Goal: Task Accomplishment & Management: Manage account settings

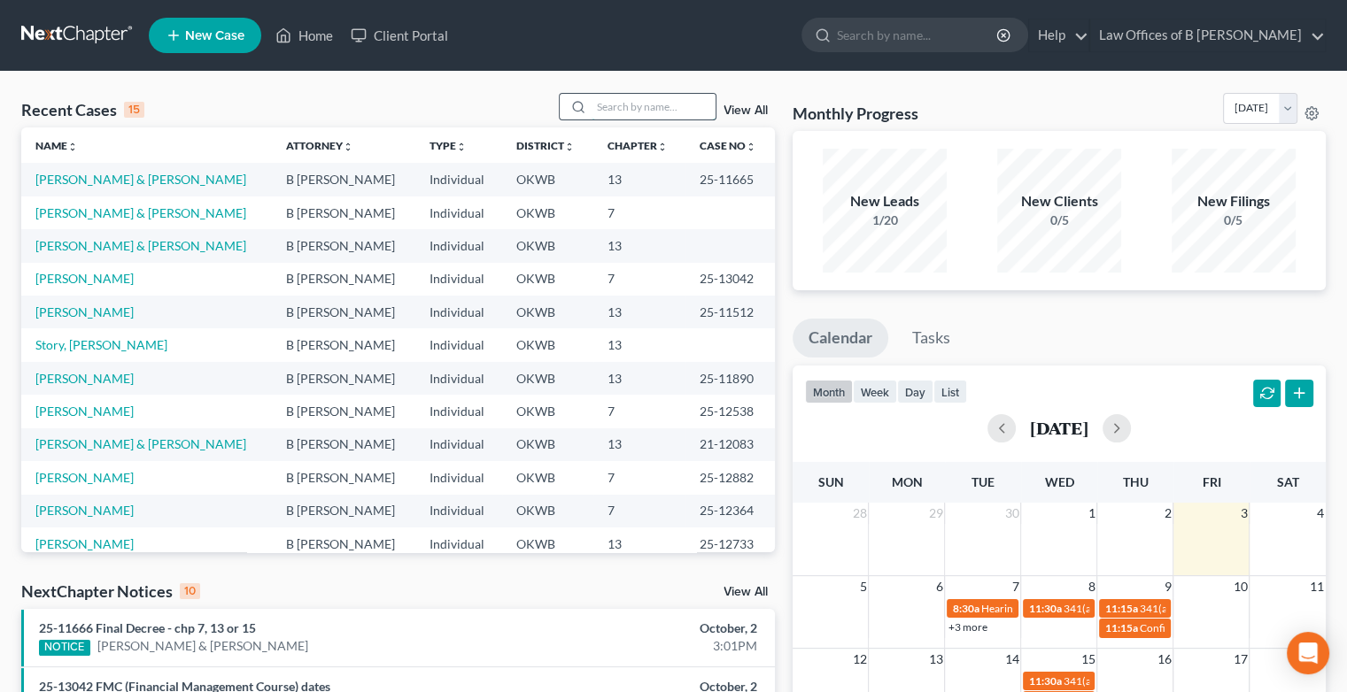
click at [629, 106] on input "search" at bounding box center [653, 107] width 124 height 26
type input "[PERSON_NAME]"
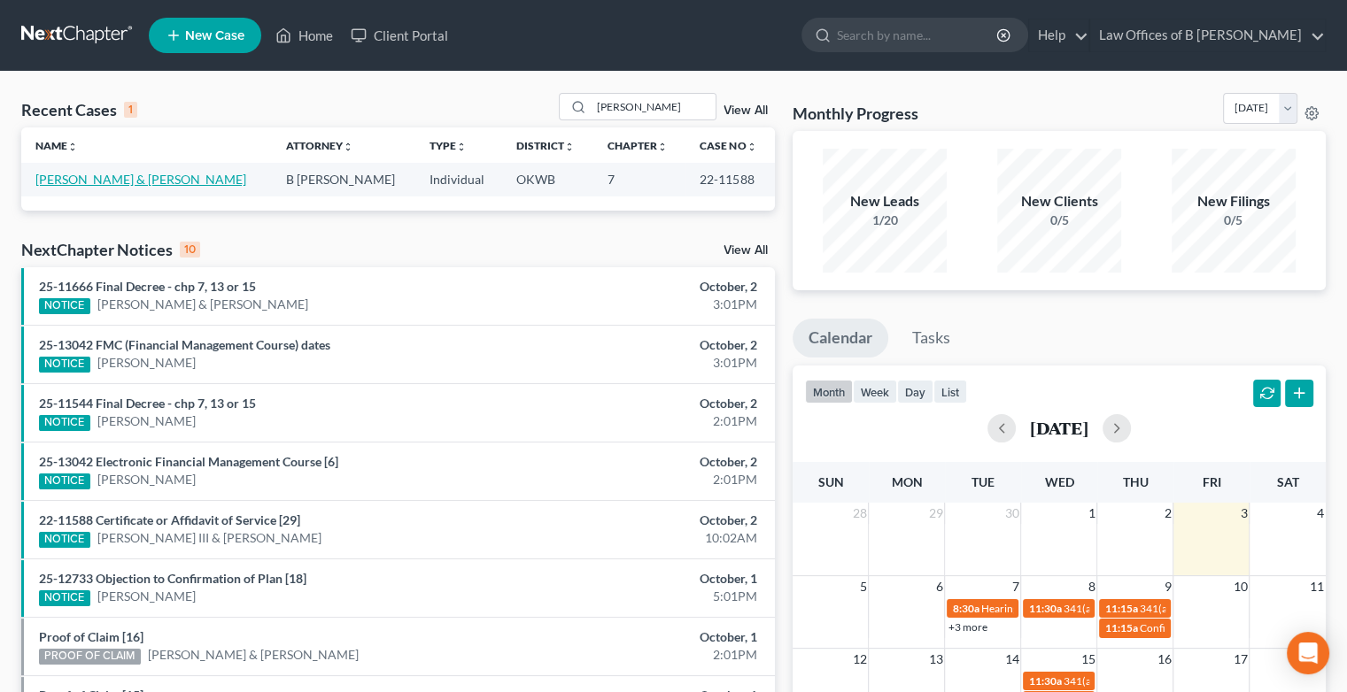
click at [157, 178] on link "[PERSON_NAME] & [PERSON_NAME]" at bounding box center [140, 179] width 211 height 15
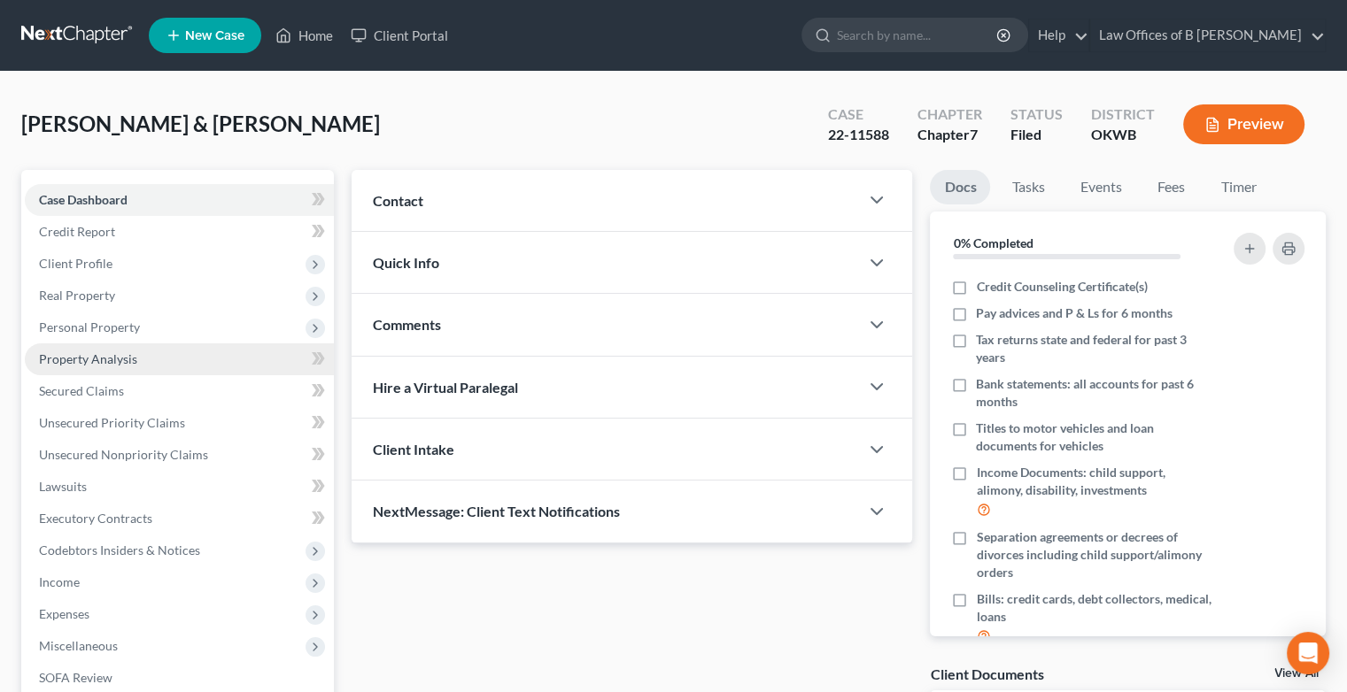
scroll to position [247, 0]
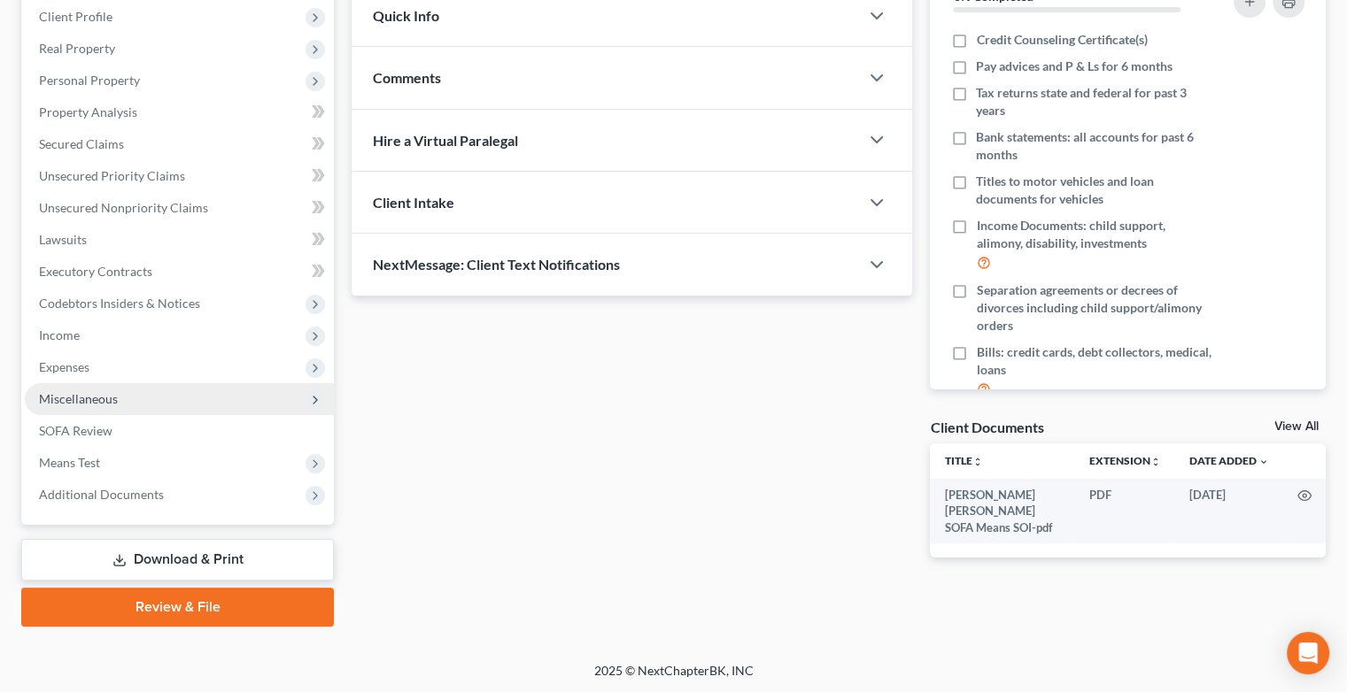
click at [134, 403] on span "Miscellaneous" at bounding box center [179, 399] width 309 height 32
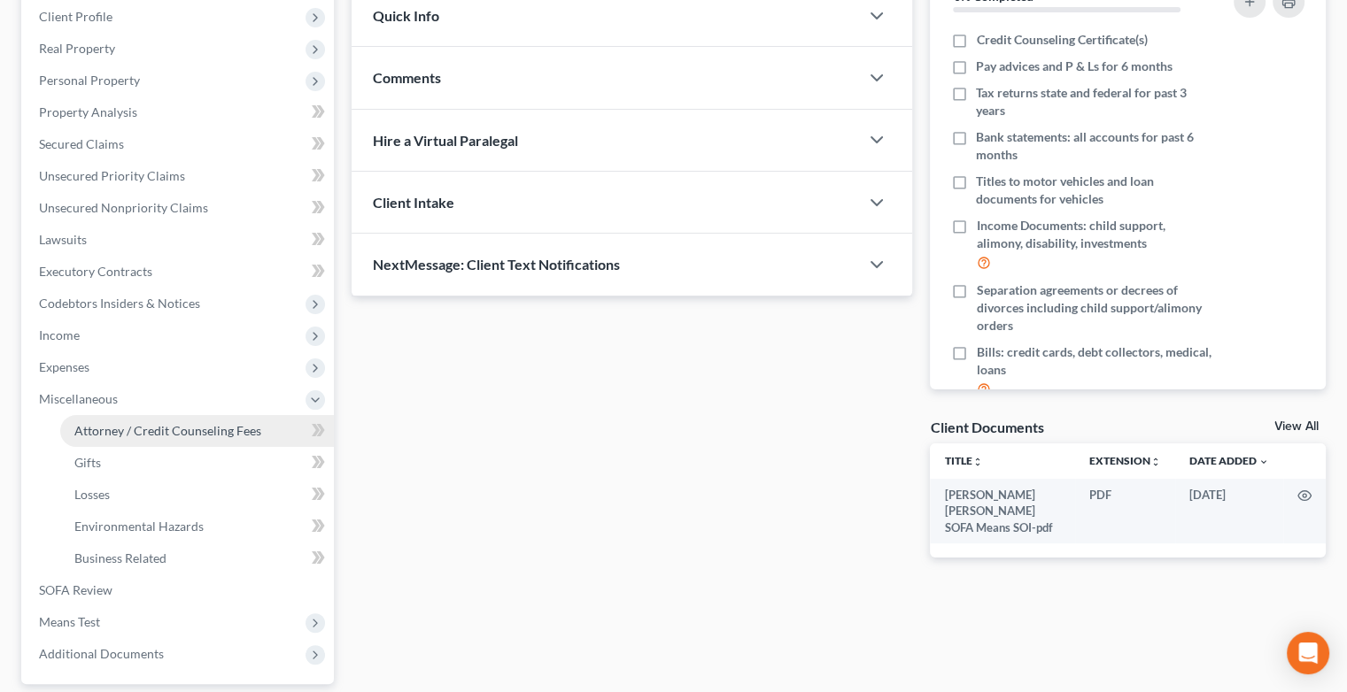
click at [190, 428] on span "Attorney / Credit Counseling Fees" at bounding box center [167, 430] width 187 height 15
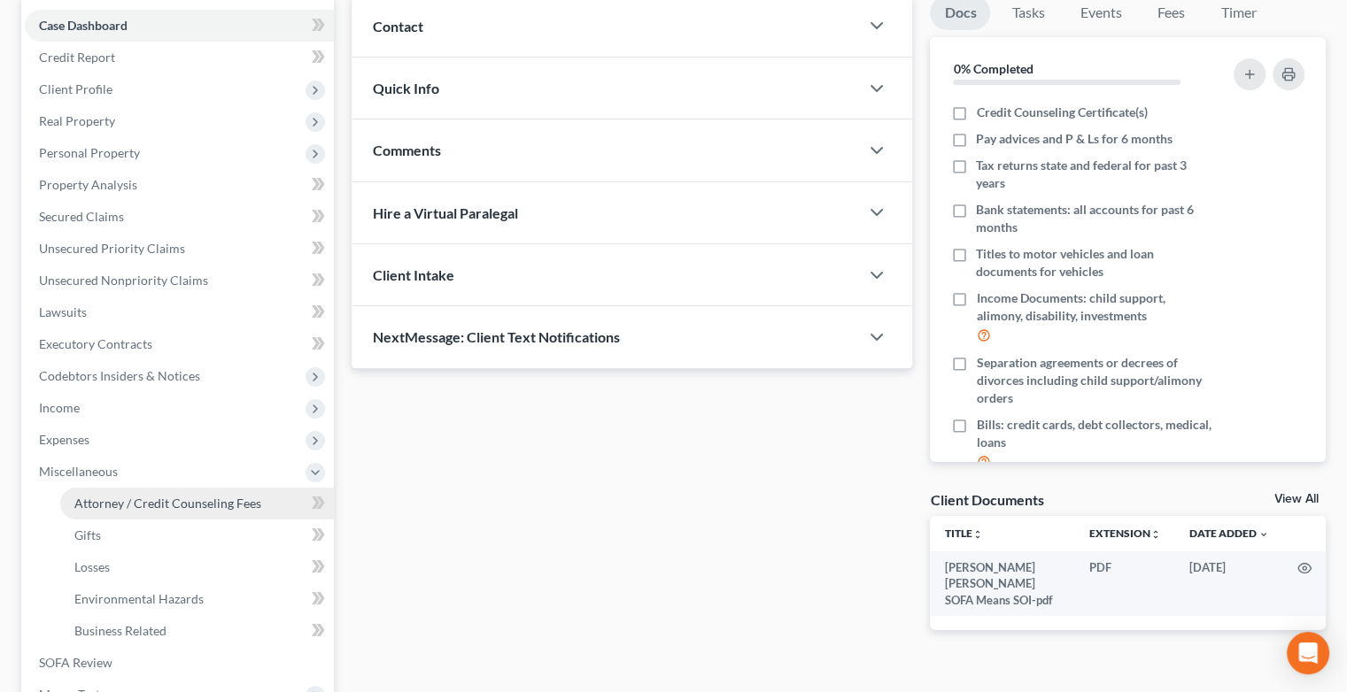
select select "0"
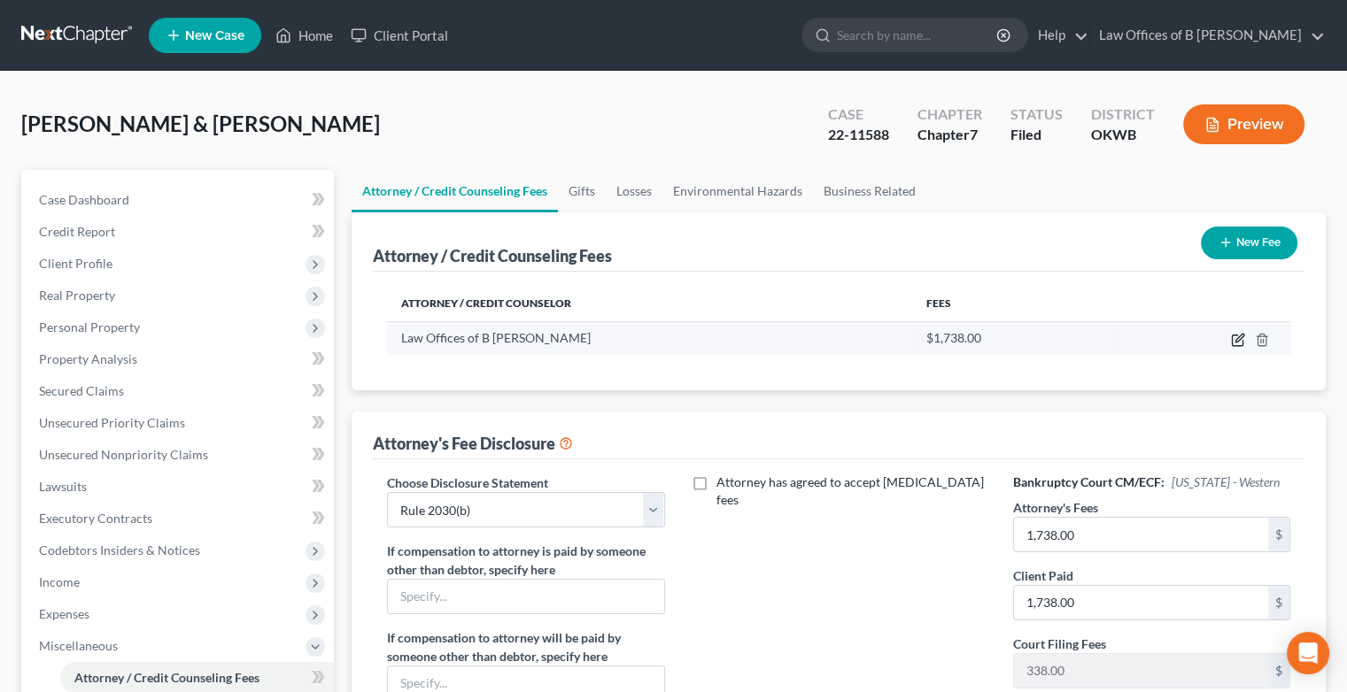
click at [1236, 342] on icon "button" at bounding box center [1238, 340] width 14 height 14
select select "37"
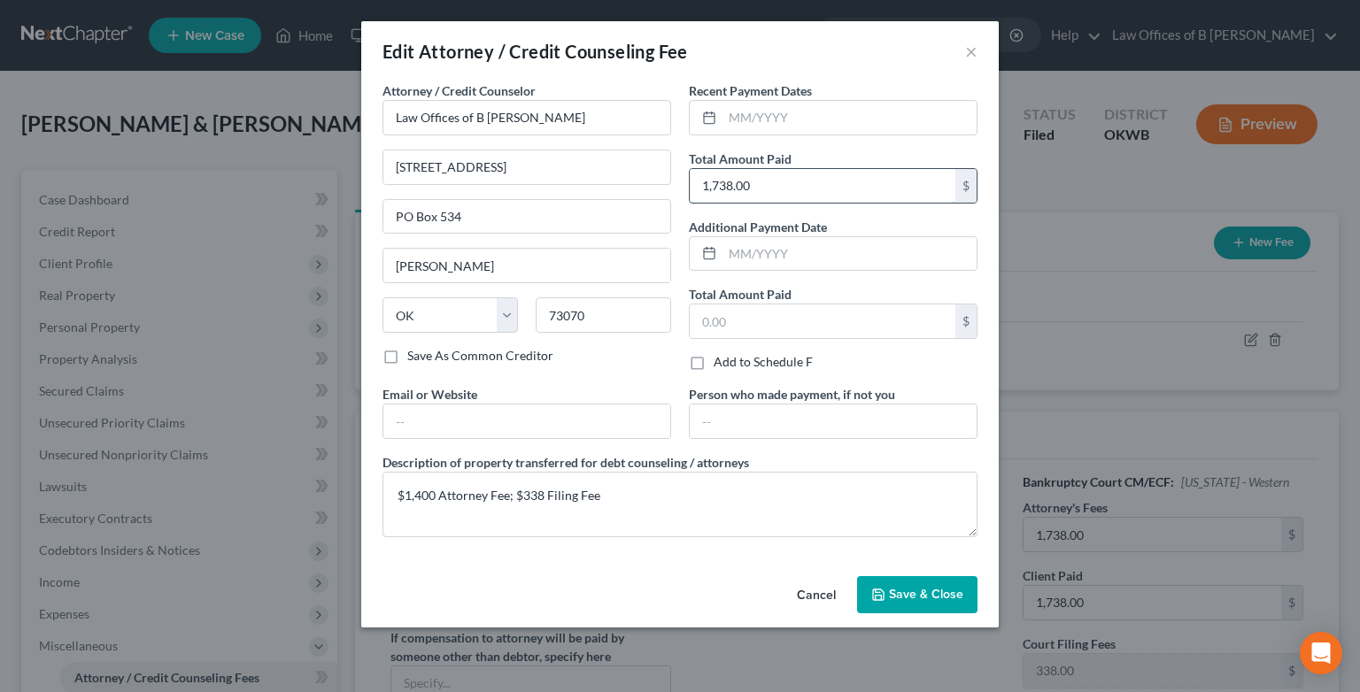
click at [754, 178] on input "1,738.00" at bounding box center [823, 186] width 266 height 34
type input "1"
type input "750.00"
drag, startPoint x: 604, startPoint y: 486, endPoint x: 377, endPoint y: 471, distance: 227.1
click at [377, 471] on div "Description of property transferred for debt counseling / attorneys $1,400 Atto…" at bounding box center [680, 495] width 613 height 84
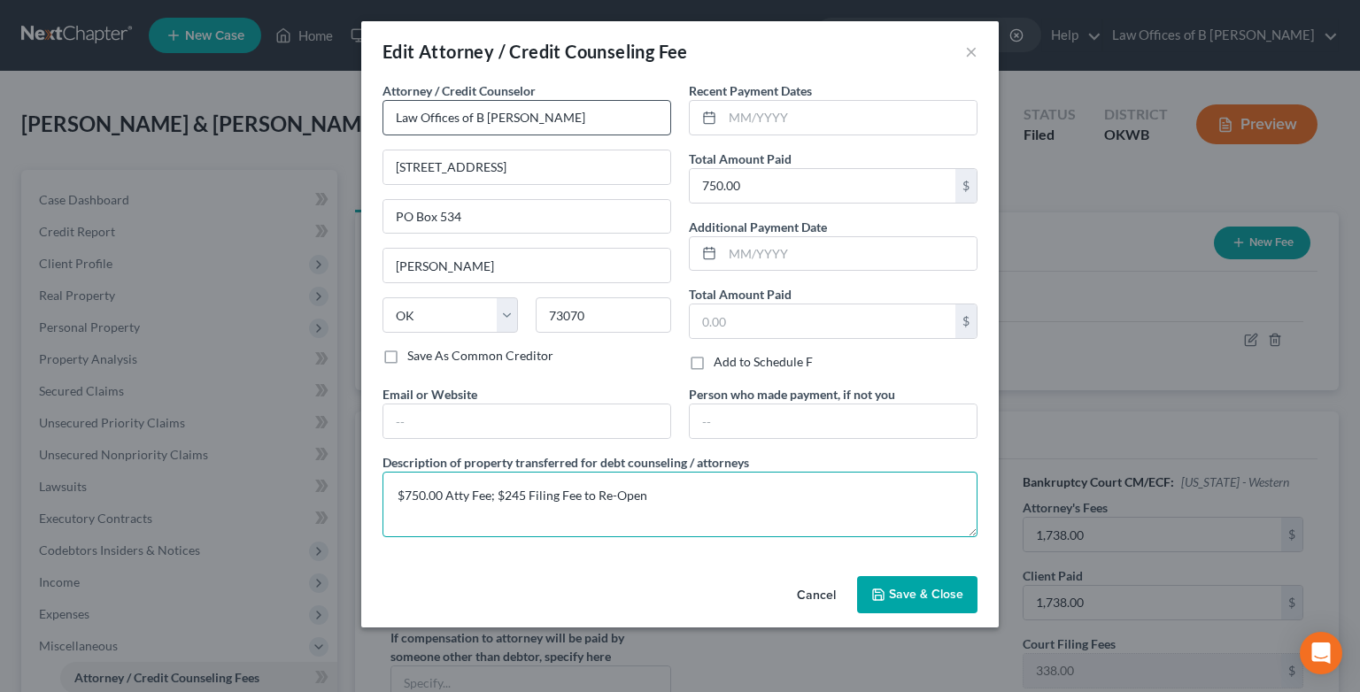
type textarea "$750.00 Atty Fee; $245 Filing Fee to Re-Open"
click at [599, 124] on input "Law Offices of B [PERSON_NAME]" at bounding box center [526, 117] width 289 height 35
type input "[PERSON_NAME][EMAIL_ADDRESS][DOMAIN_NAME]"
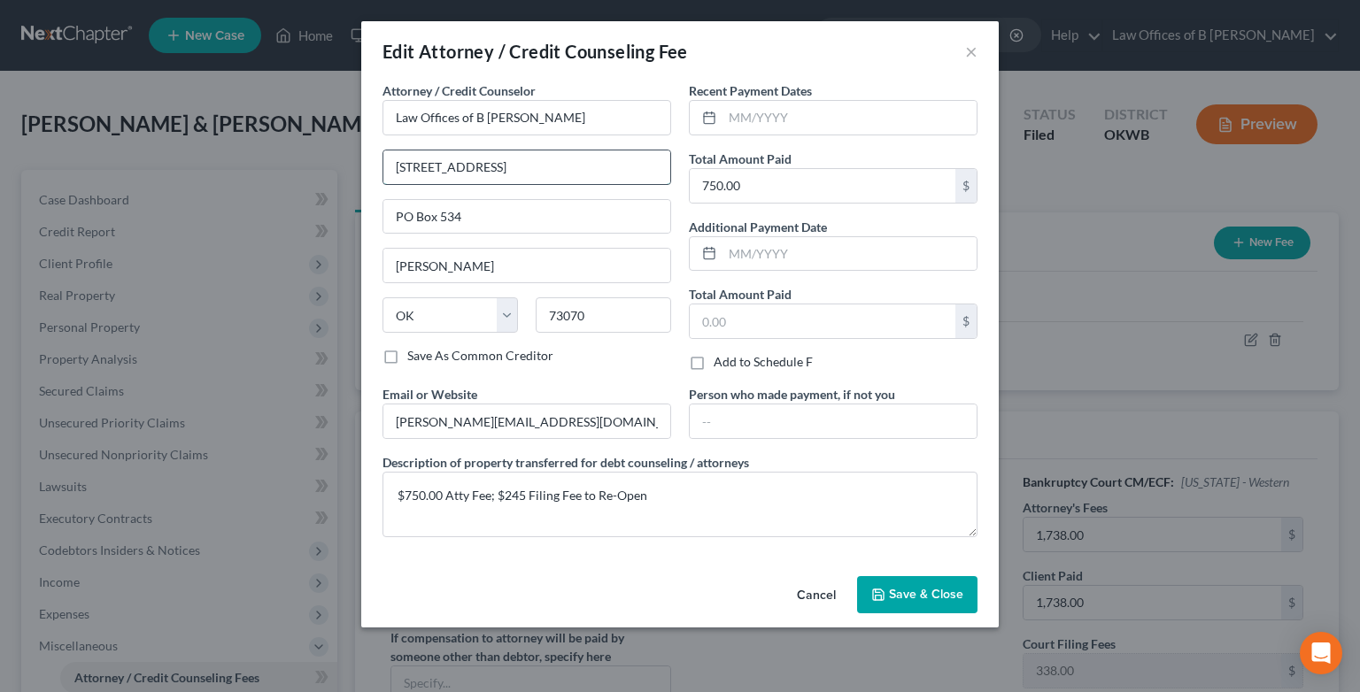
click at [537, 168] on input "[STREET_ADDRESS]" at bounding box center [526, 167] width 287 height 34
type input "3"
type input "[STREET_ADDRESS]"
click at [873, 579] on button "Save & Close" at bounding box center [917, 594] width 120 height 37
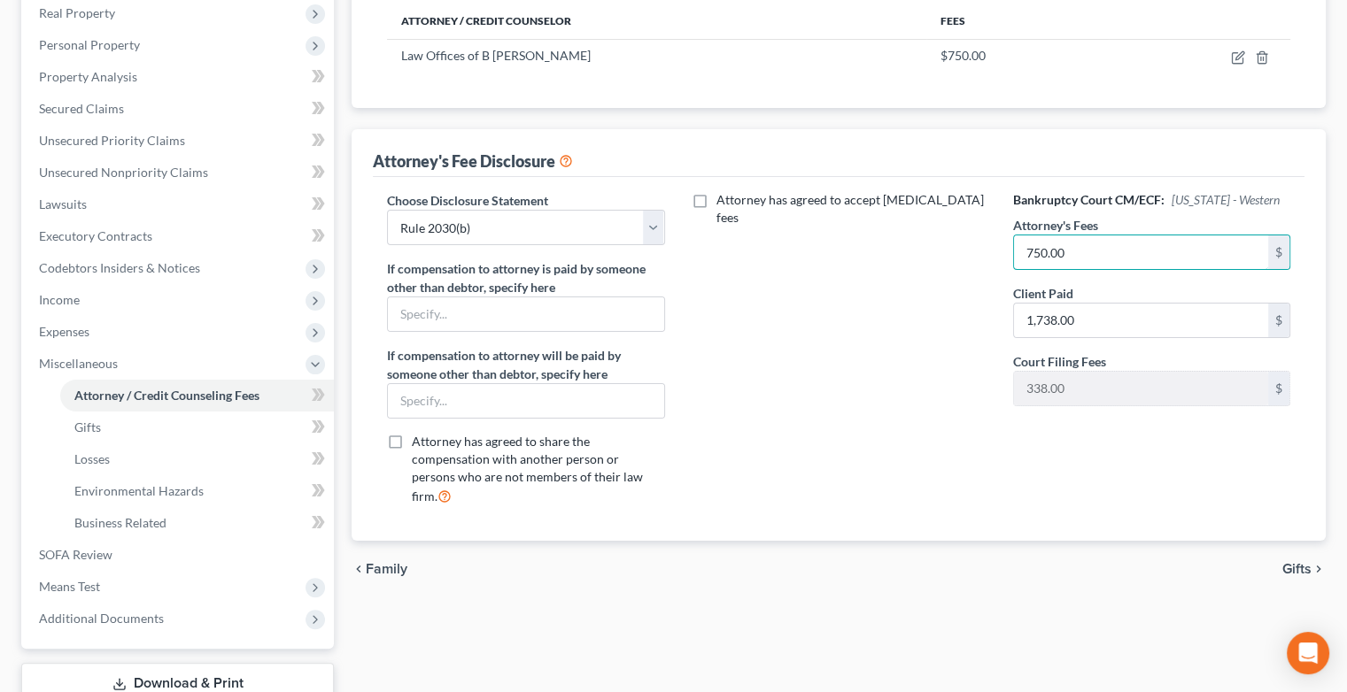
scroll to position [290, 0]
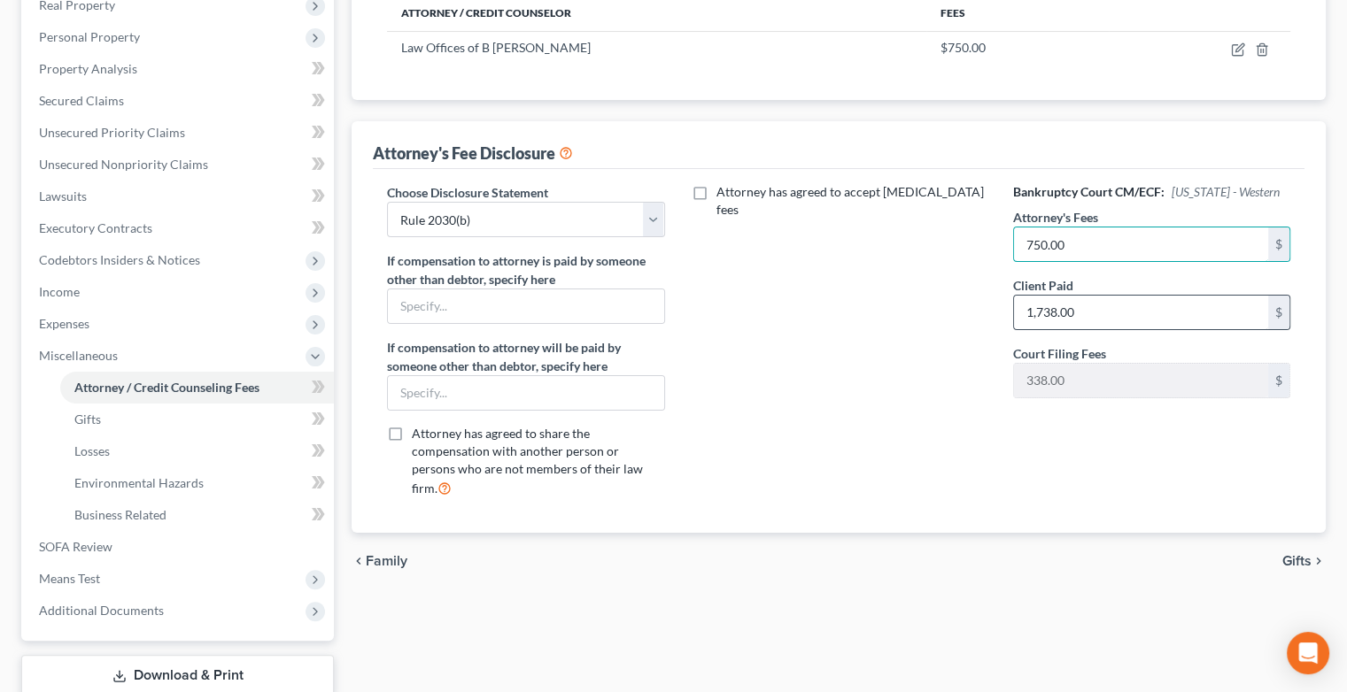
type input "750.00"
click at [1080, 307] on input "1,738.00" at bounding box center [1141, 313] width 254 height 34
type input "750.00"
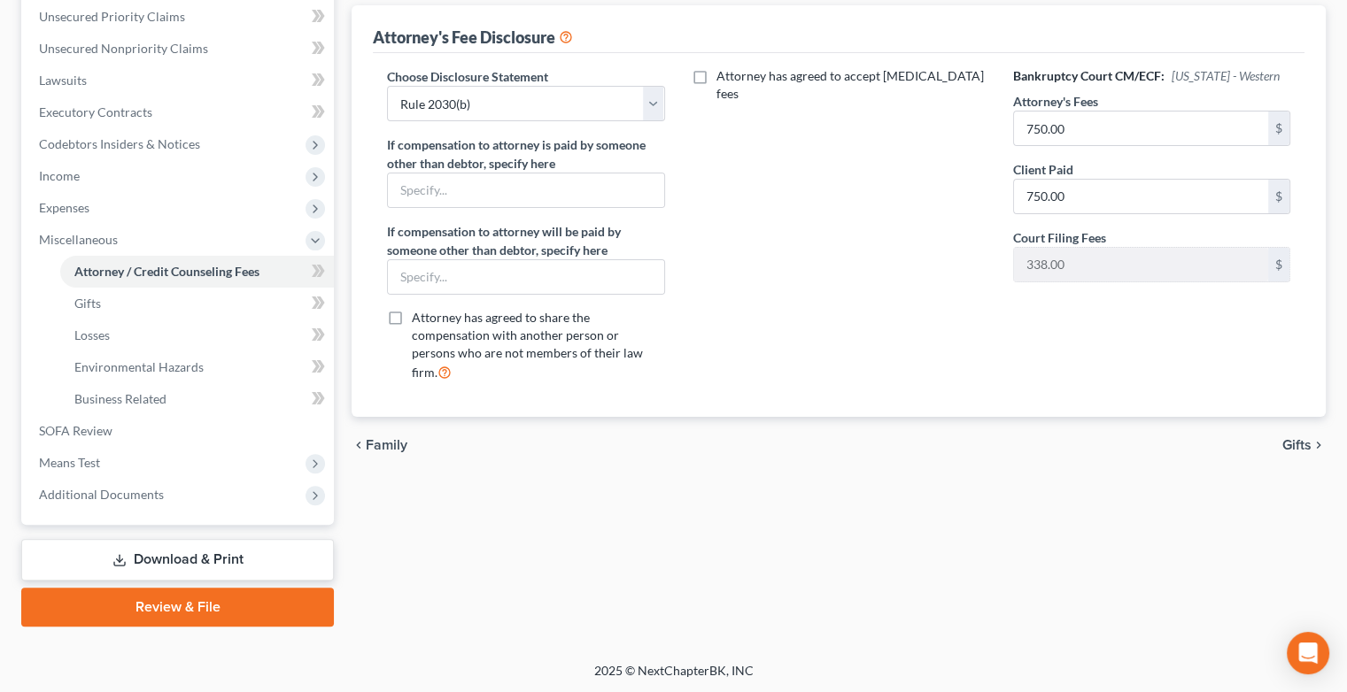
click at [142, 555] on link "Download & Print" at bounding box center [177, 560] width 313 height 42
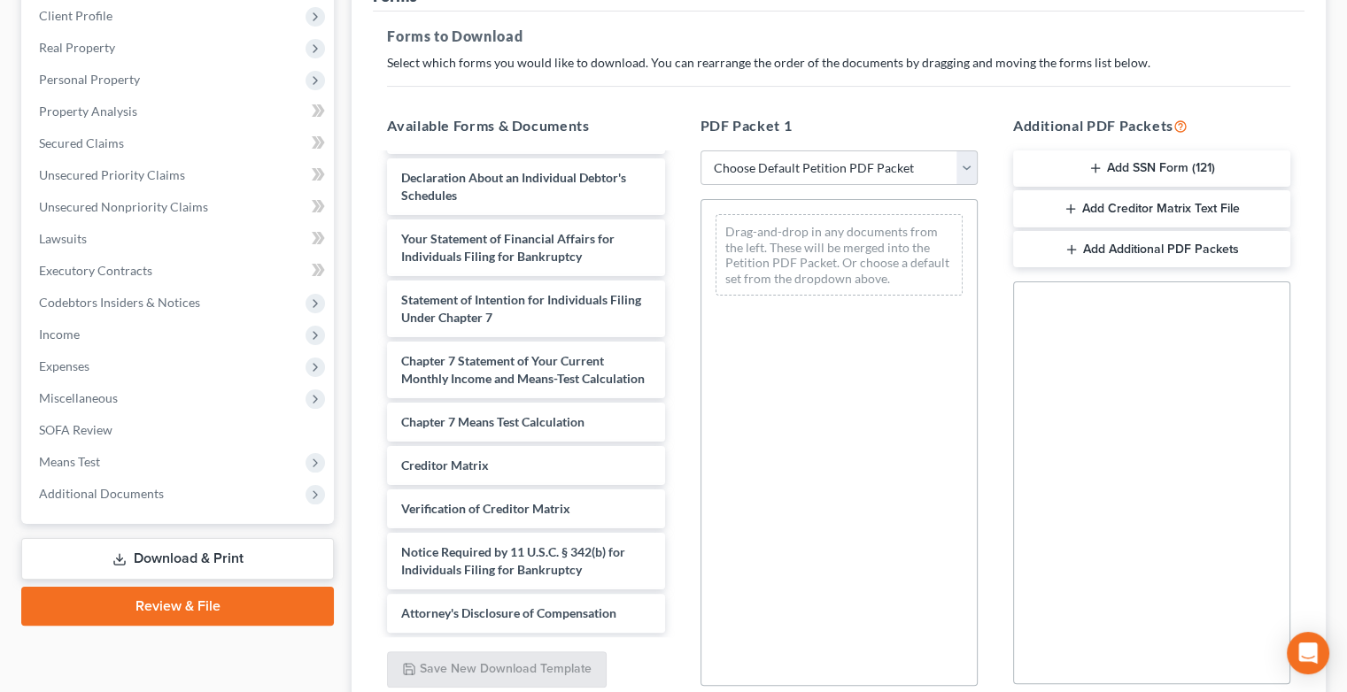
scroll to position [262, 0]
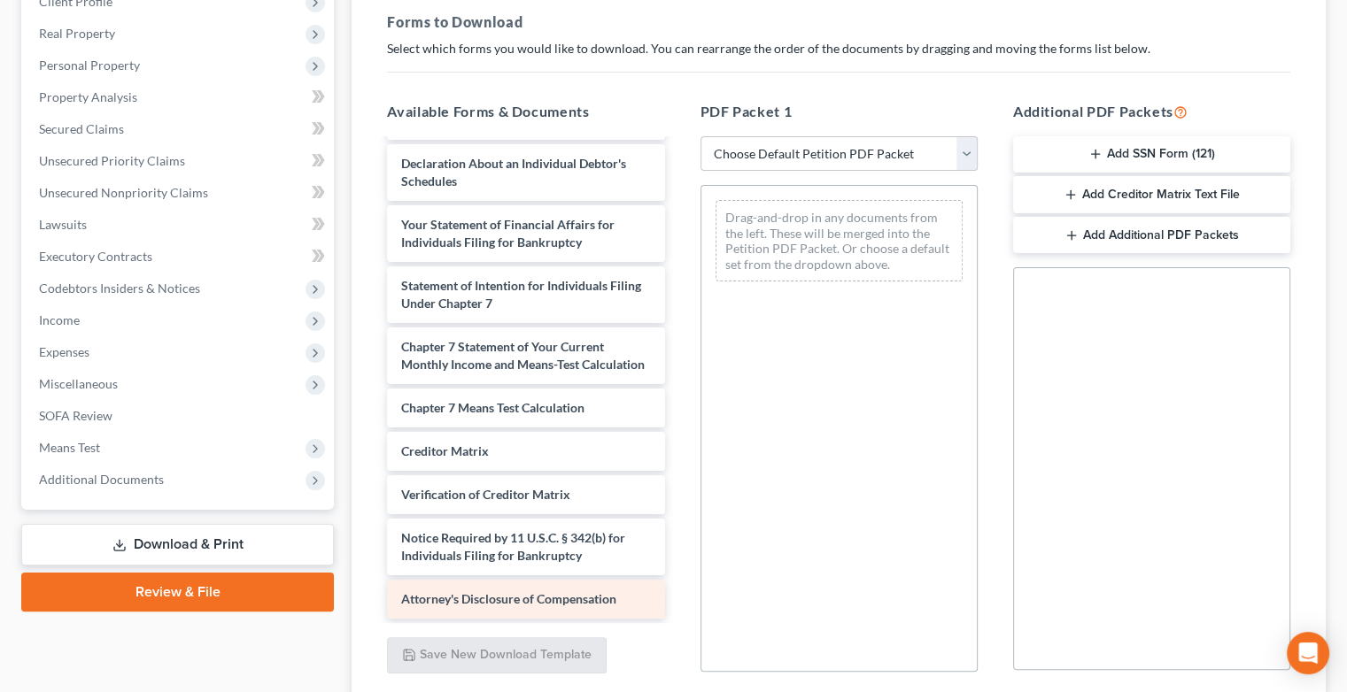
click at [557, 597] on span "Attorney's Disclosure of Compensation" at bounding box center [508, 598] width 215 height 15
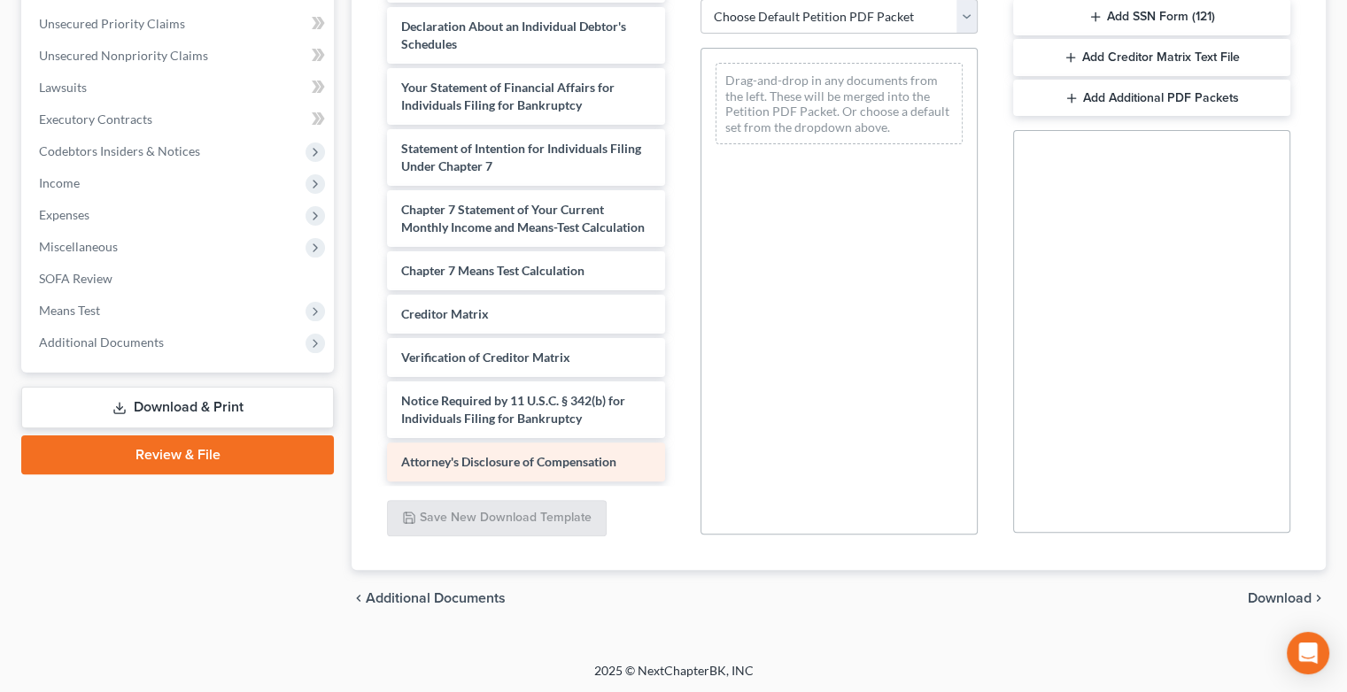
click at [569, 460] on span "Attorney's Disclosure of Compensation" at bounding box center [508, 461] width 215 height 15
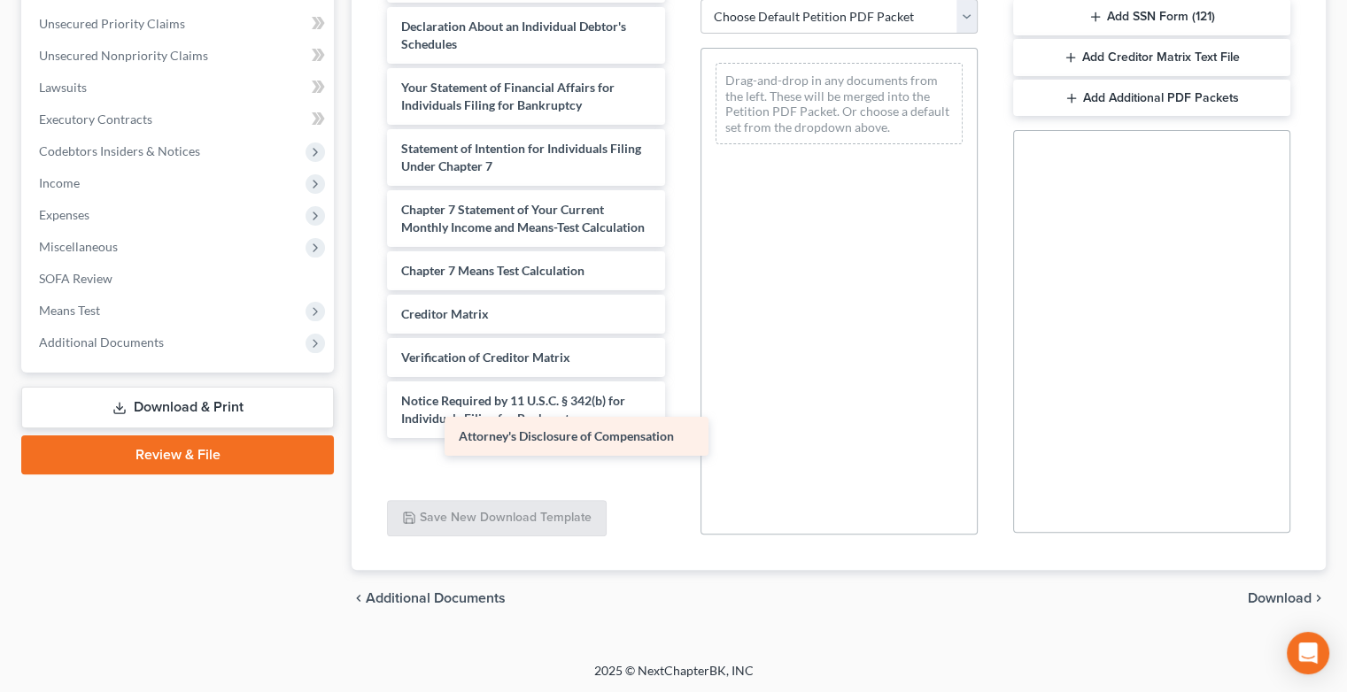
scroll to position [553, 0]
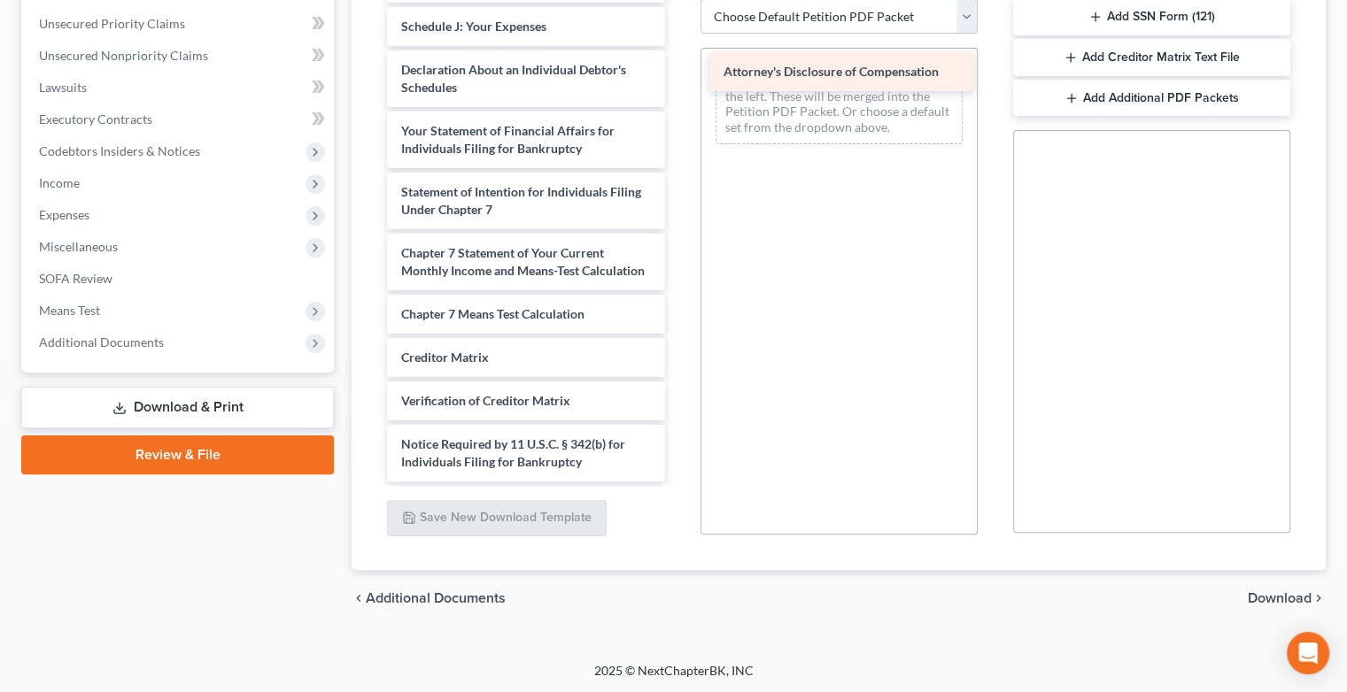
drag, startPoint x: 523, startPoint y: 462, endPoint x: 866, endPoint y: 58, distance: 530.2
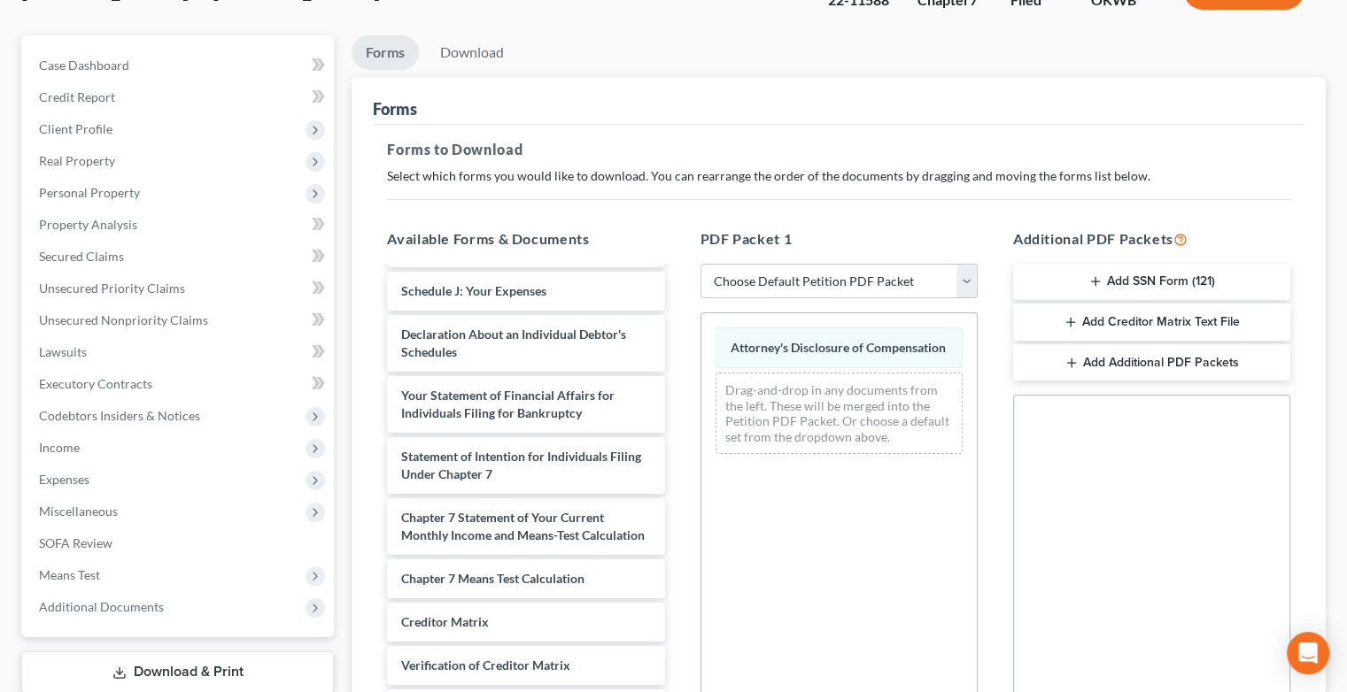
scroll to position [134, 0]
click at [964, 277] on select "Choose Default Petition PDF Packet Complete Bankruptcy Petition (all forms and …" at bounding box center [838, 282] width 277 height 35
select select "6"
click at [700, 265] on select "Choose Default Petition PDF Packet Complete Bankruptcy Petition (all forms and …" at bounding box center [838, 282] width 277 height 35
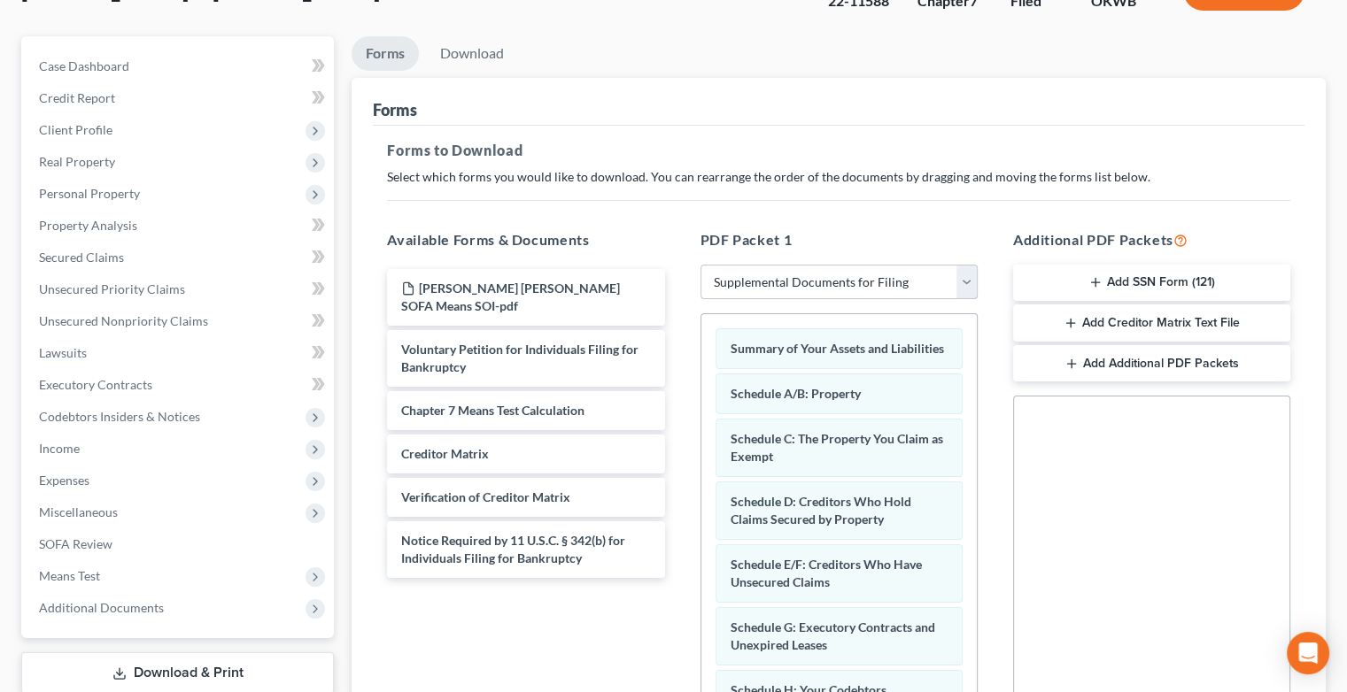
click at [963, 289] on select "Choose Default Petition PDF Packet Complete Bankruptcy Petition (all forms and …" at bounding box center [838, 282] width 277 height 35
click at [591, 617] on div "[PERSON_NAME] [PERSON_NAME] SOFA Means SOI-pdf Voluntary Petition for Individua…" at bounding box center [525, 508] width 305 height 487
click at [107, 577] on span "Means Test" at bounding box center [179, 576] width 309 height 32
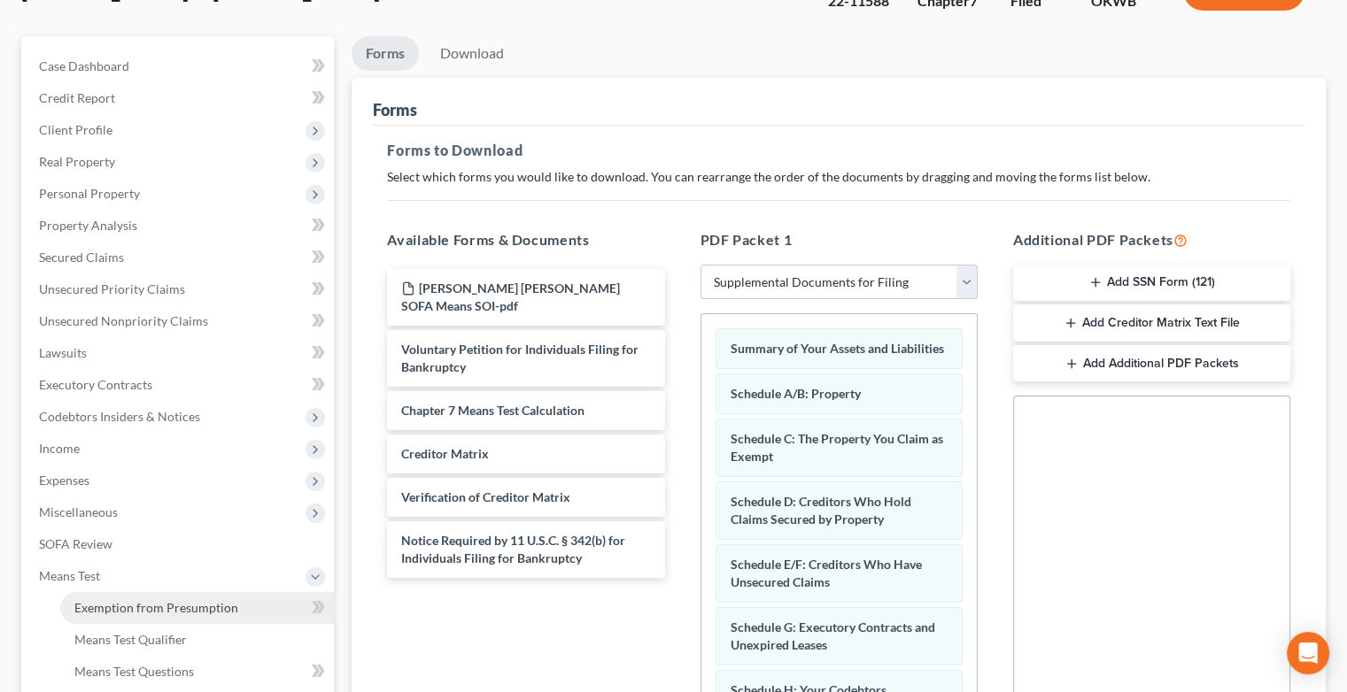
click at [166, 619] on link "Exemption from Presumption" at bounding box center [197, 608] width 274 height 32
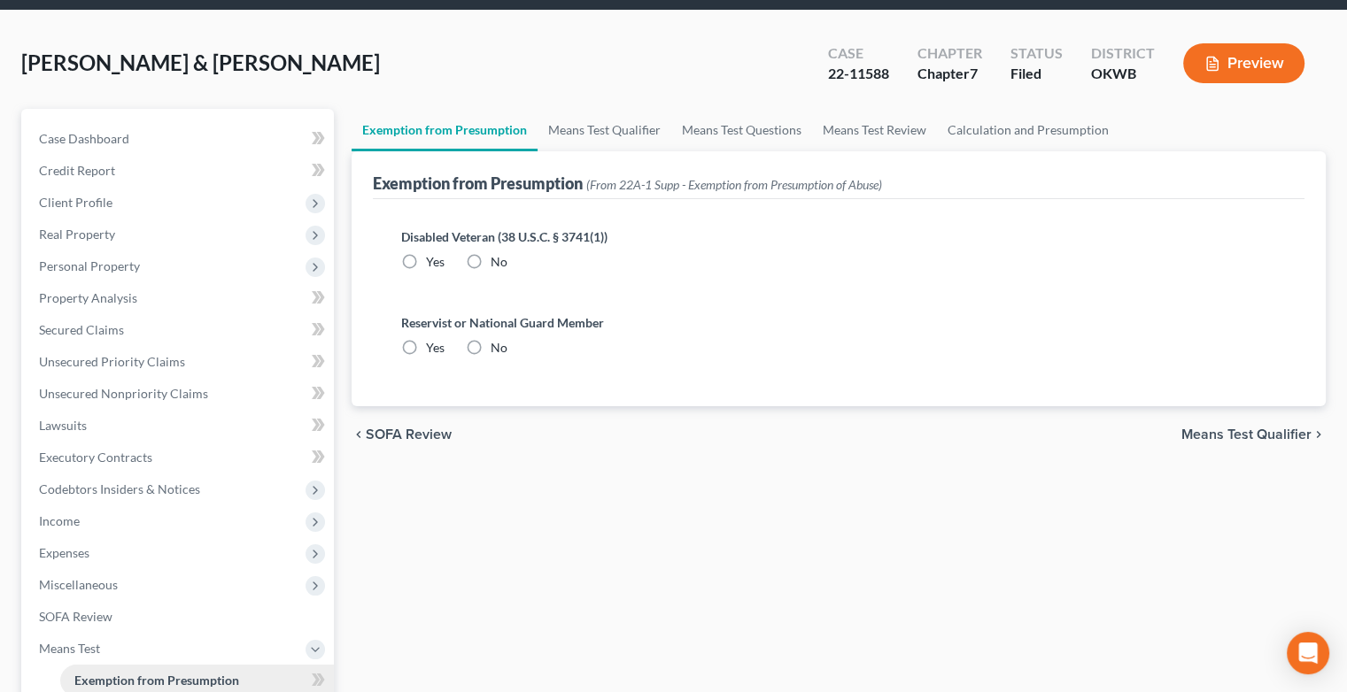
radio input "true"
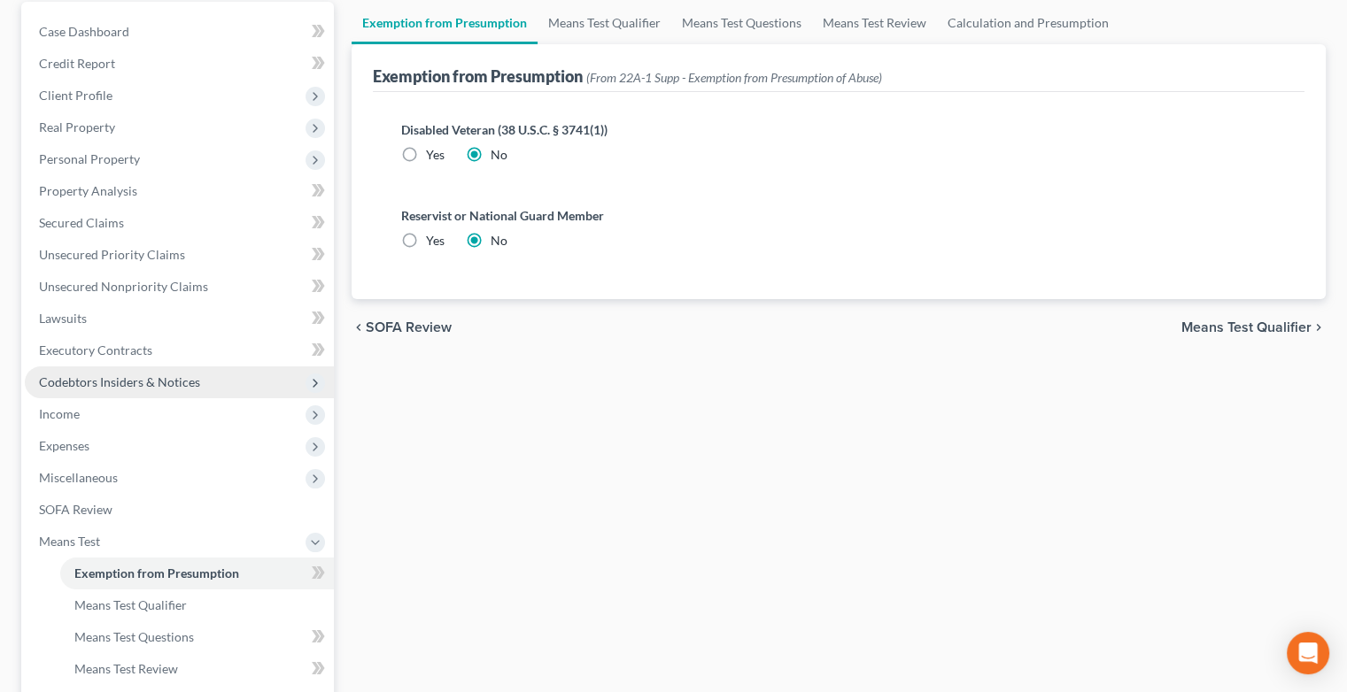
scroll to position [173, 0]
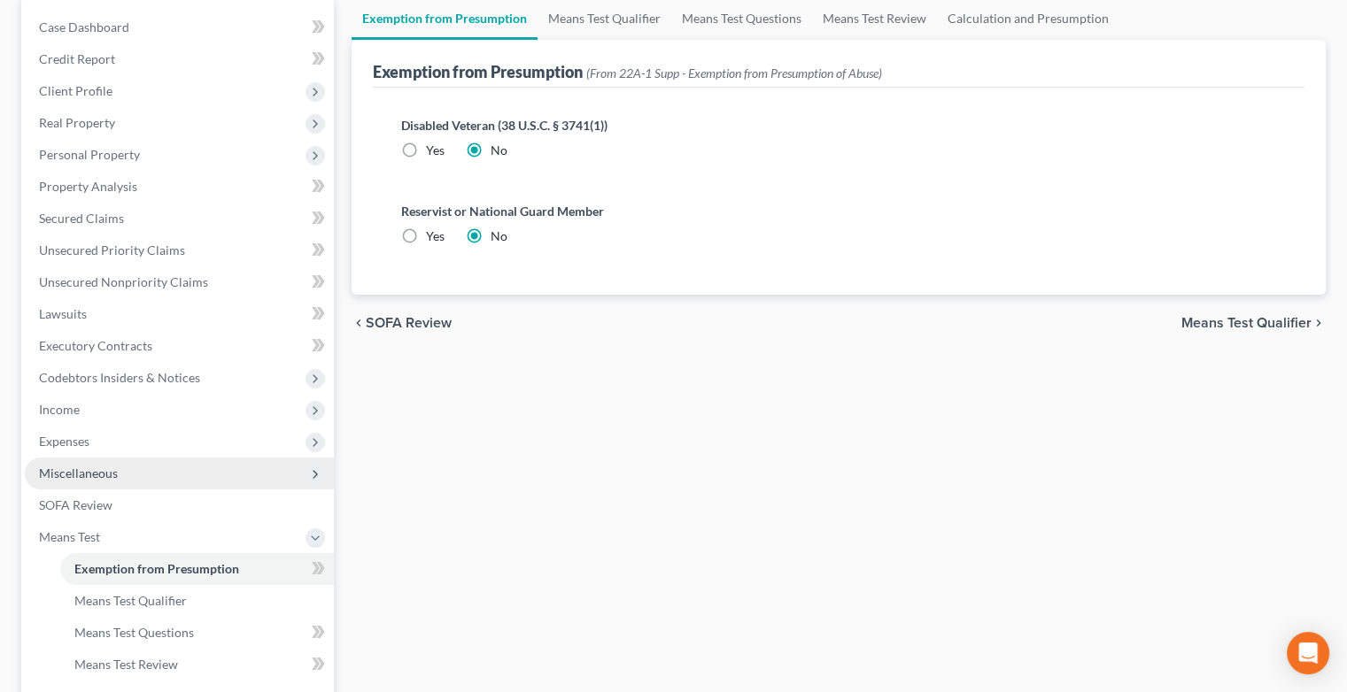
click at [117, 474] on span "Miscellaneous" at bounding box center [179, 474] width 309 height 32
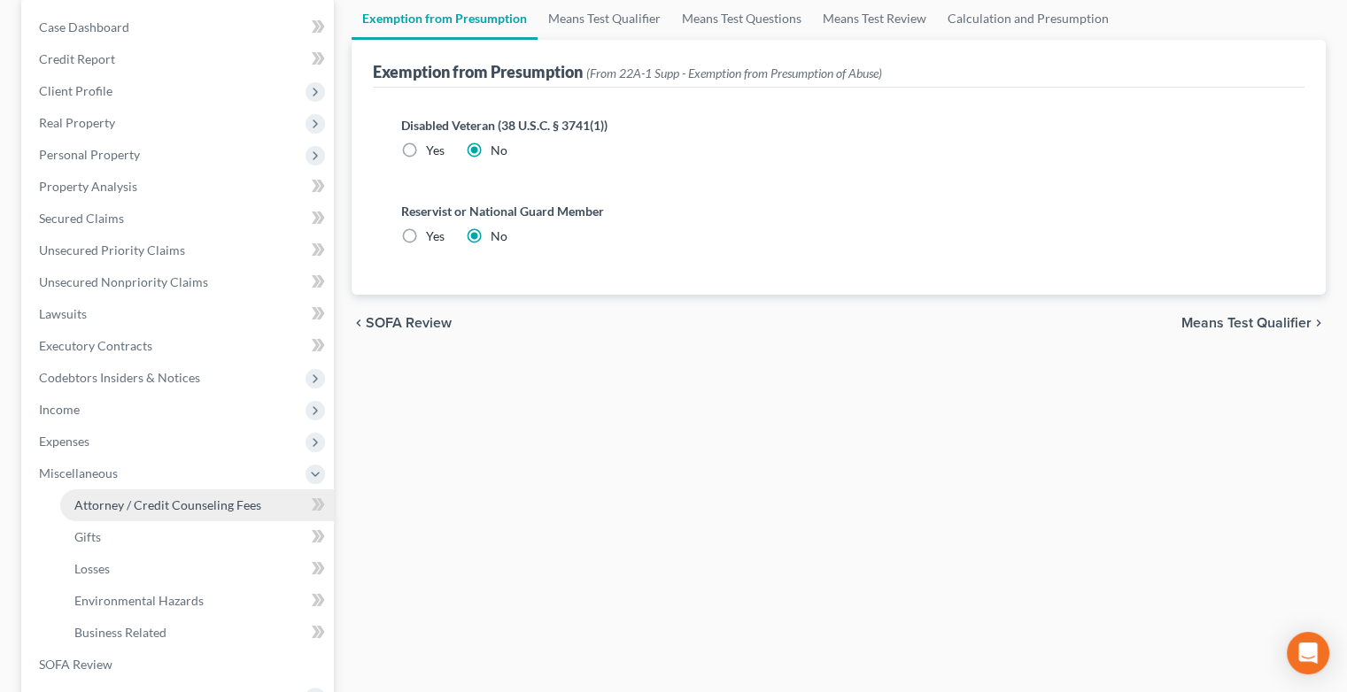
click at [244, 506] on span "Attorney / Credit Counseling Fees" at bounding box center [167, 505] width 187 height 15
select select "0"
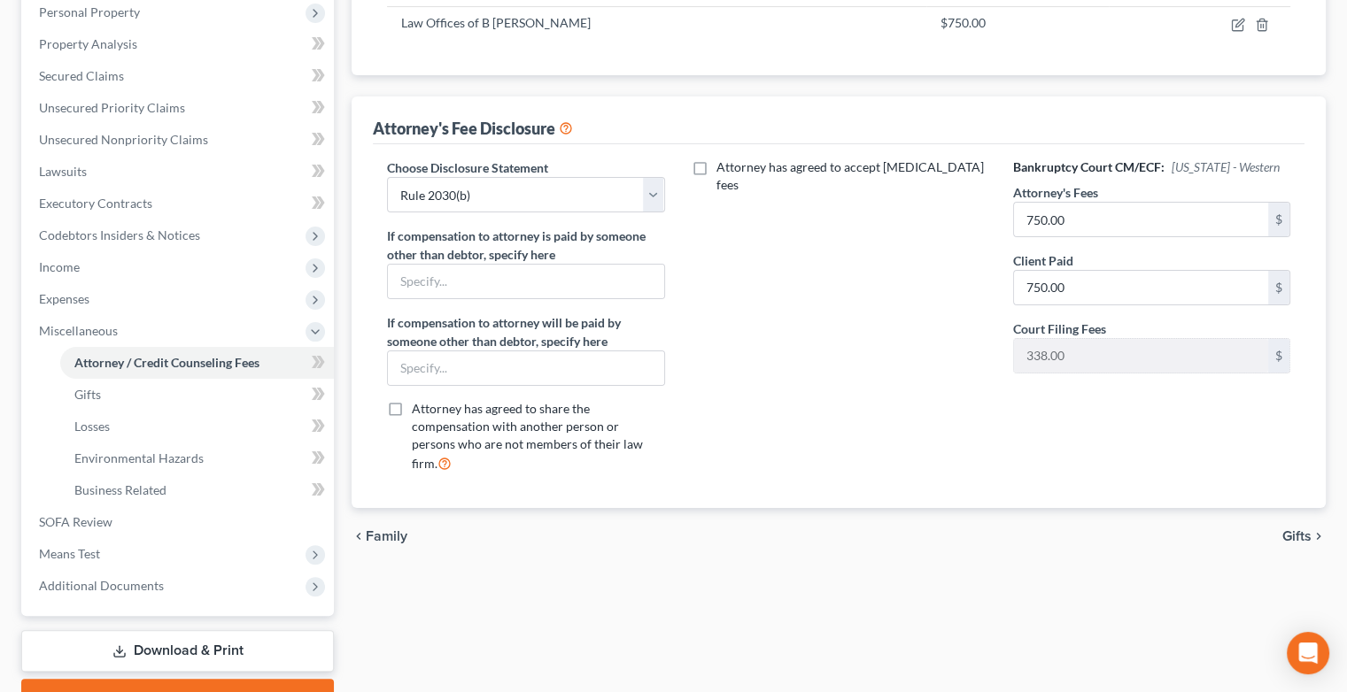
scroll to position [317, 0]
click at [223, 652] on link "Download & Print" at bounding box center [177, 650] width 313 height 42
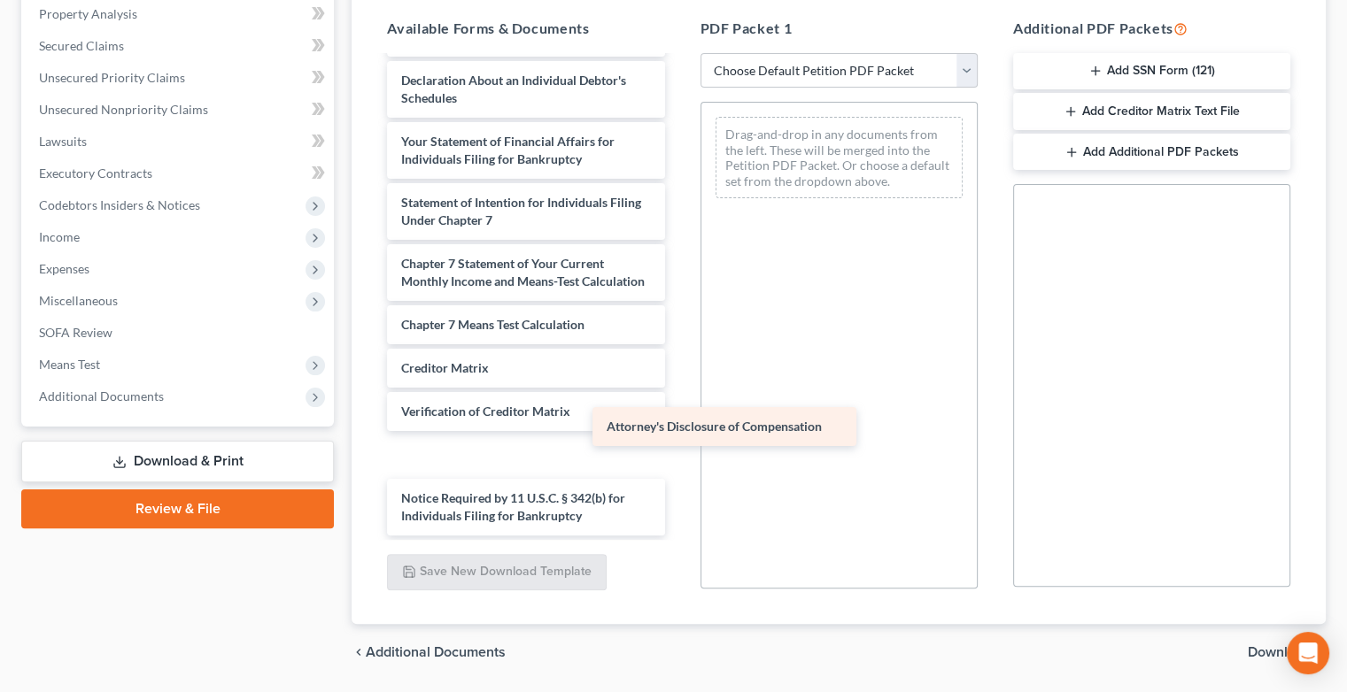
scroll to position [553, 0]
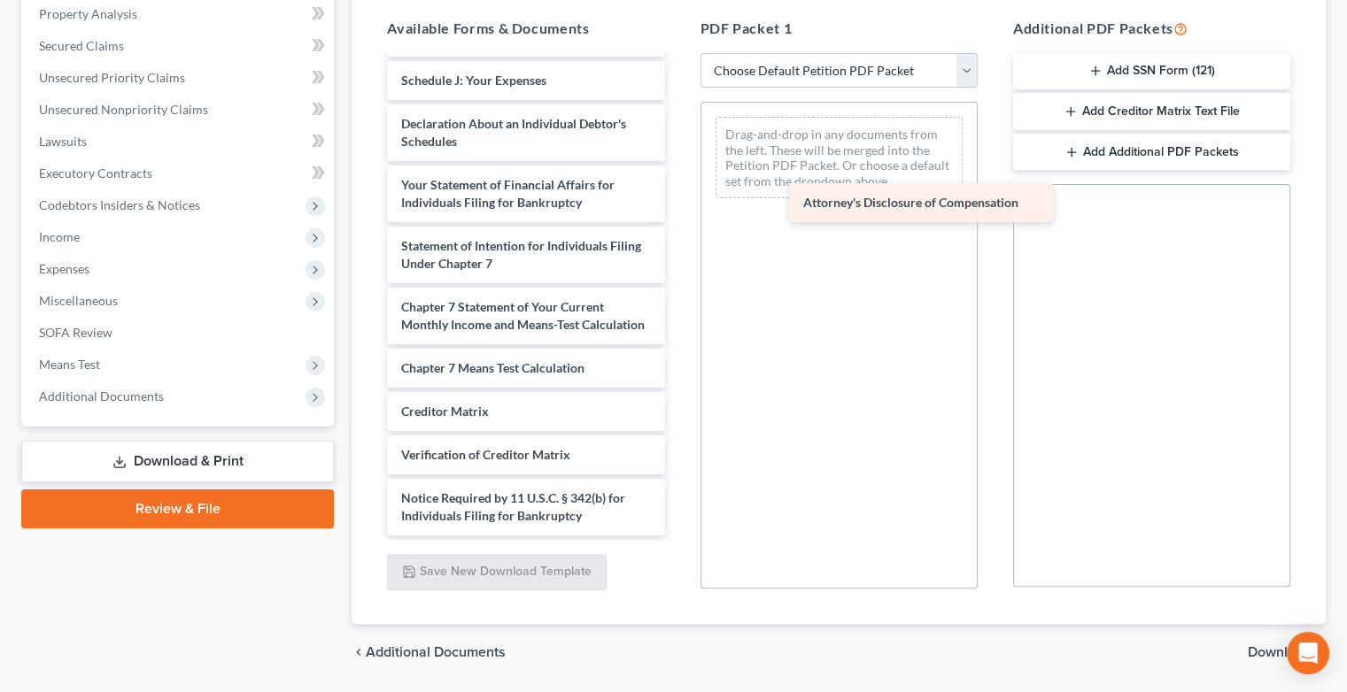
drag, startPoint x: 518, startPoint y: 516, endPoint x: 921, endPoint y: 200, distance: 512.0
click at [678, 200] on div "Attorney's Disclosure of Compensation [PERSON_NAME] [PERSON_NAME] SOFA Means SO…" at bounding box center [525, 28] width 305 height 1015
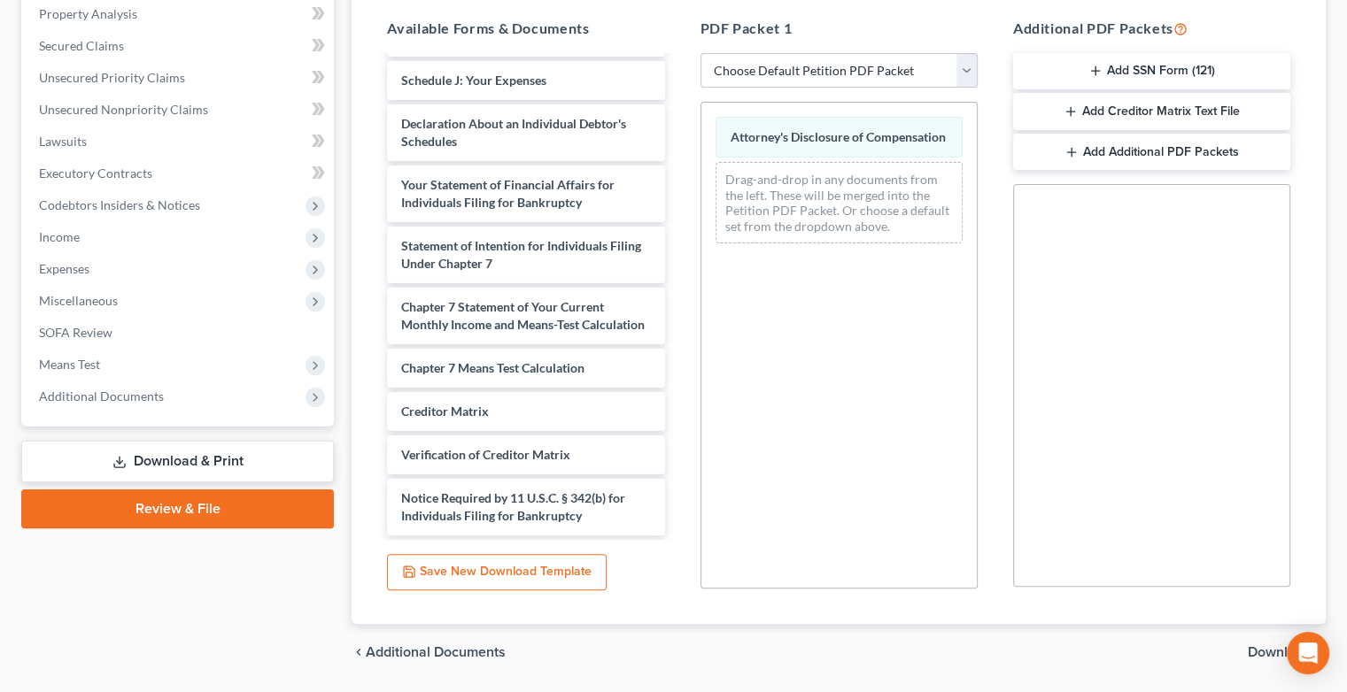
click at [1254, 649] on span "Download" at bounding box center [1279, 652] width 64 height 14
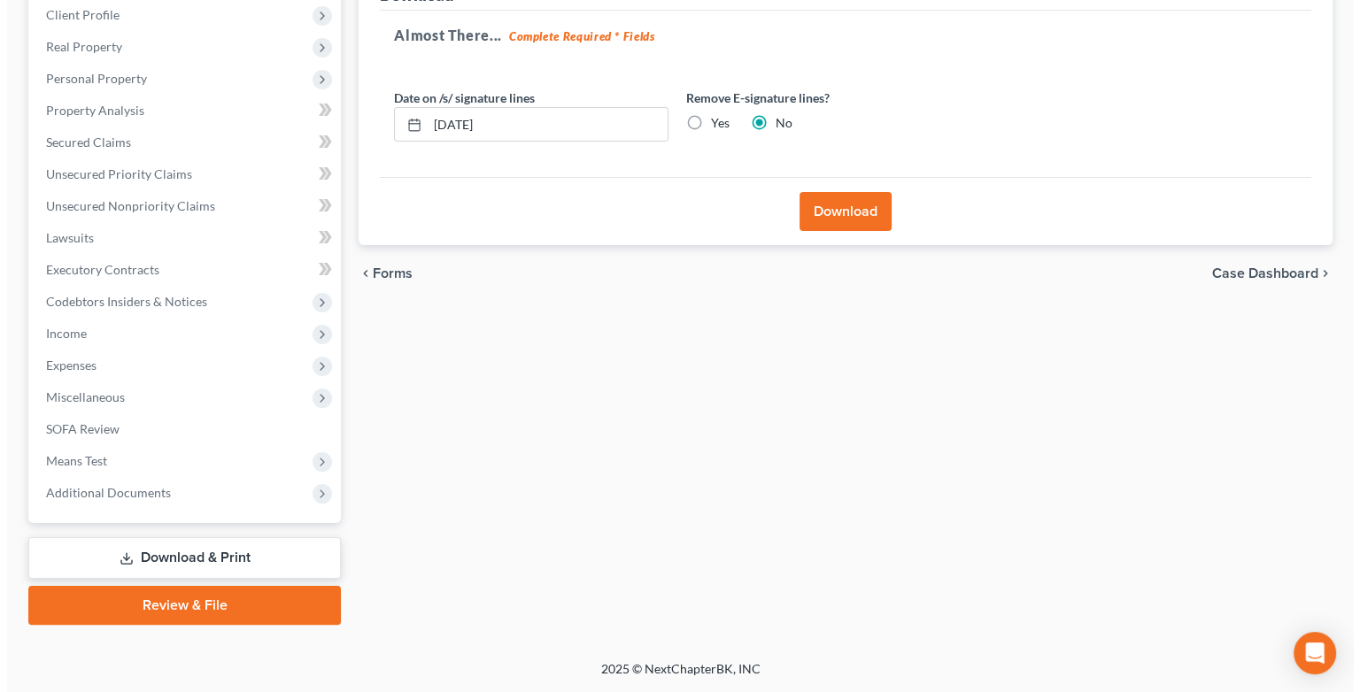
scroll to position [247, 0]
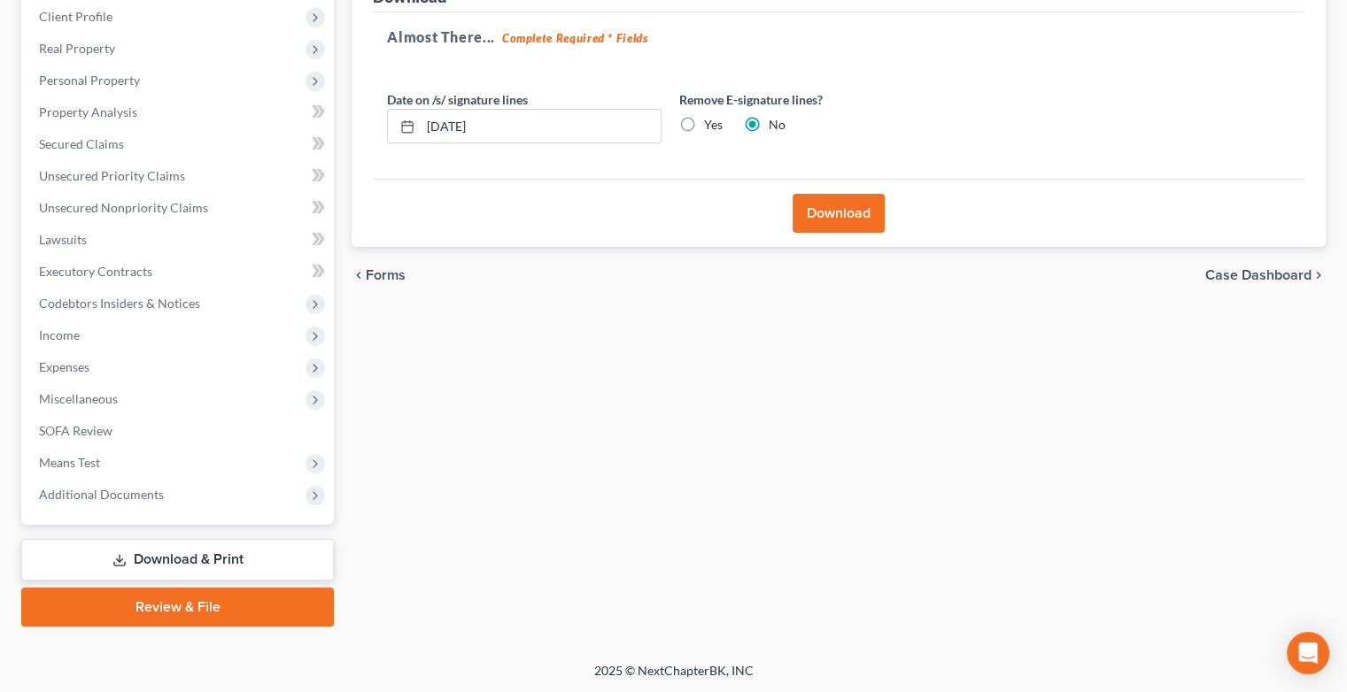
click at [824, 215] on button "Download" at bounding box center [838, 213] width 92 height 39
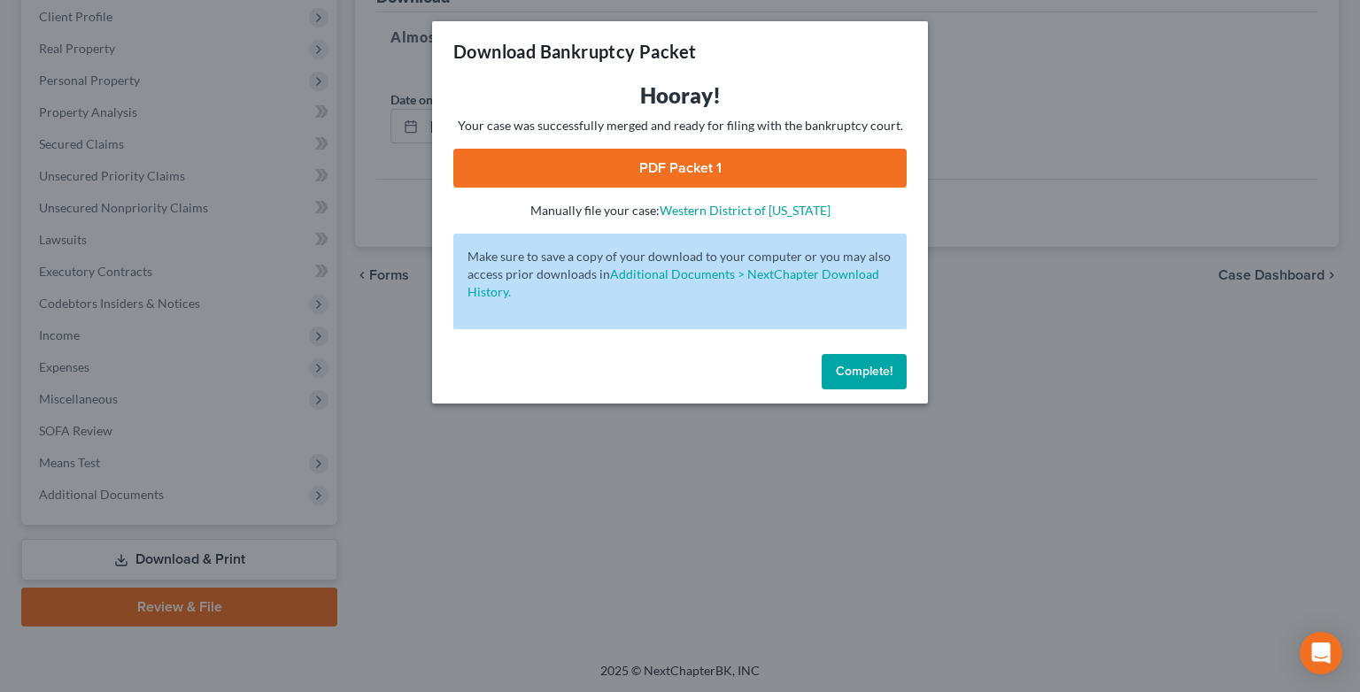
click at [693, 179] on link "PDF Packet 1" at bounding box center [679, 168] width 453 height 39
